Goal: Information Seeking & Learning: Learn about a topic

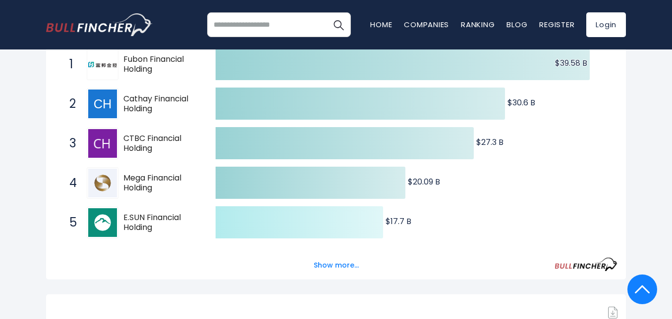
scroll to position [297, 0]
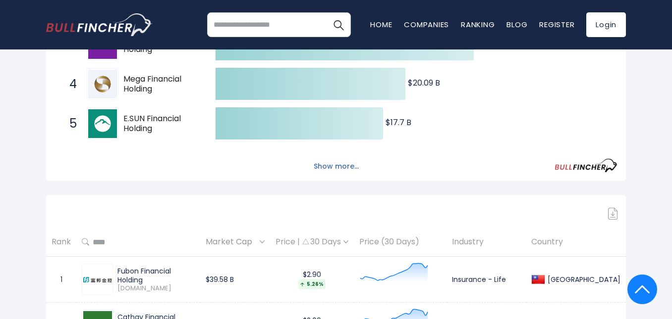
click at [340, 175] on button "Show more..." at bounding box center [336, 166] width 57 height 16
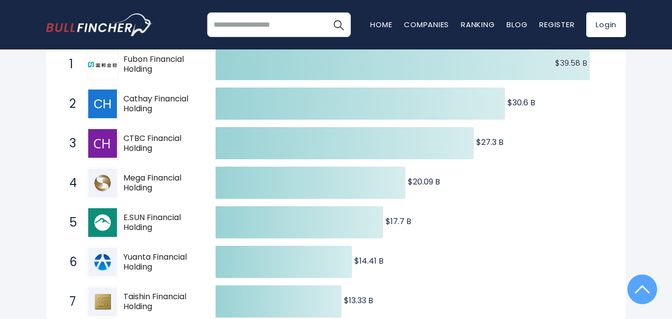
scroll to position [0, 0]
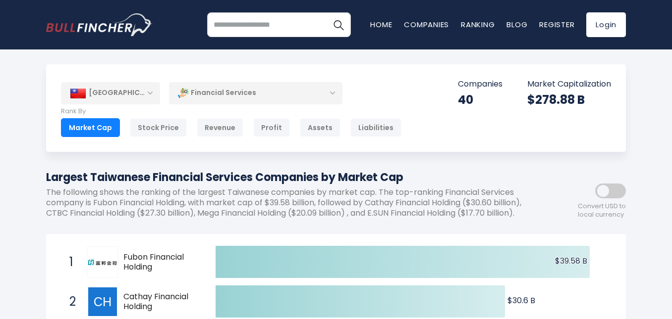
click at [294, 30] on input "search" at bounding box center [279, 24] width 144 height 25
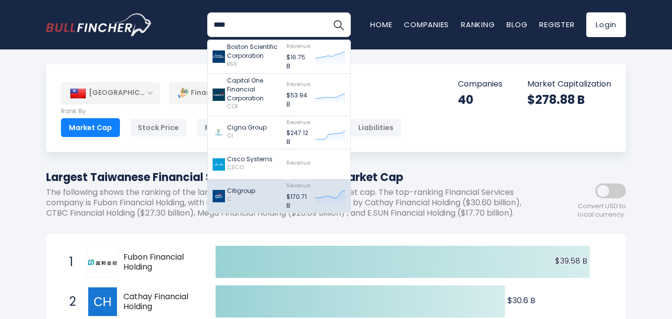
type input "****"
click at [245, 183] on div "Citigroup C" at bounding box center [246, 196] width 69 height 28
click at [252, 205] on div "Citigroup C" at bounding box center [241, 196] width 28 height 19
click at [224, 198] on img at bounding box center [218, 196] width 12 height 12
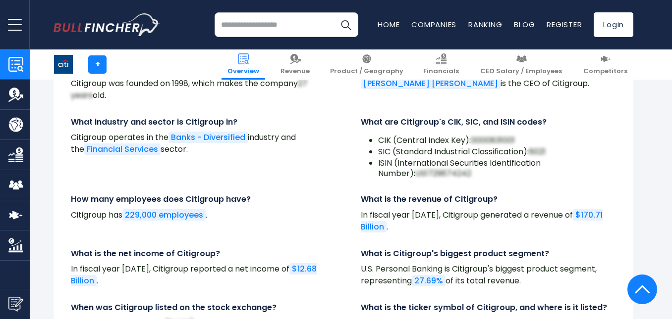
scroll to position [3318, 0]
